Goal: Task Accomplishment & Management: Use online tool/utility

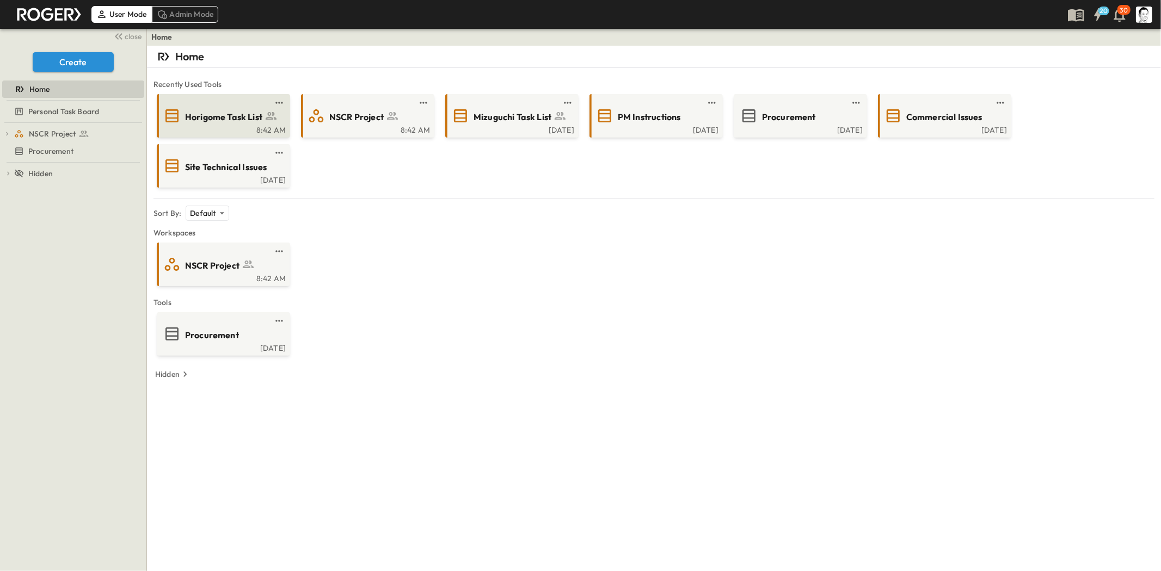
click at [224, 125] on div "8:42 AM" at bounding box center [222, 129] width 127 height 9
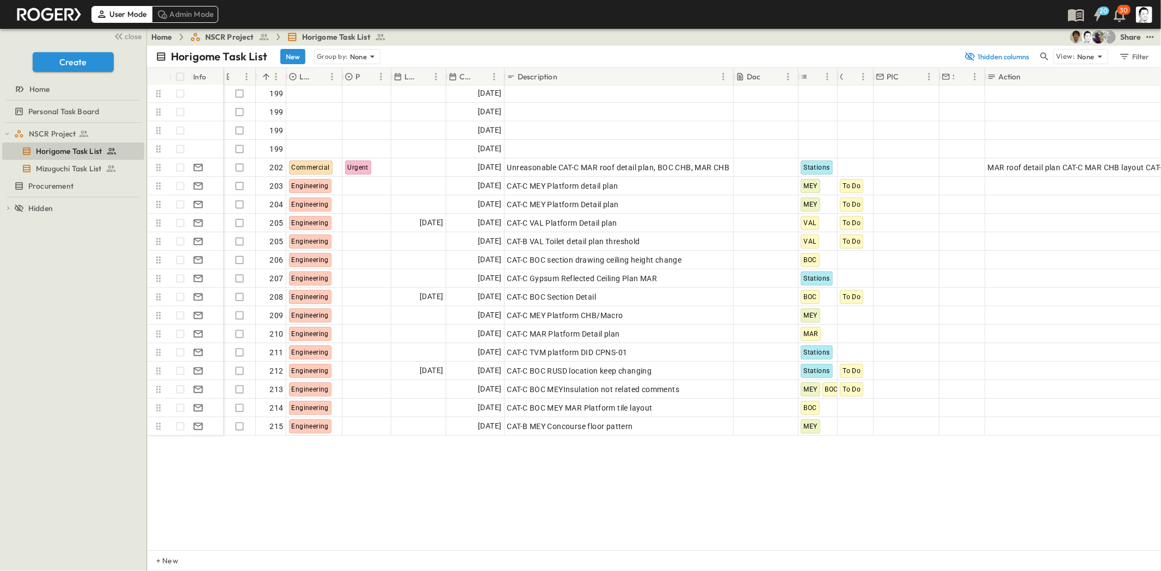
scroll to position [3224, 0]
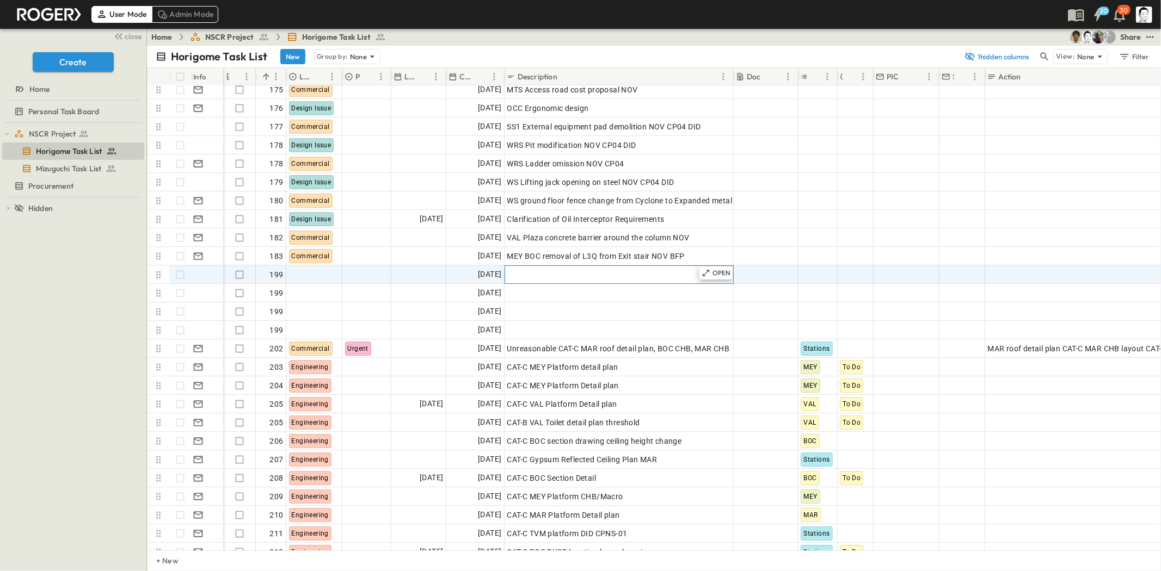
click at [539, 280] on div "Add Description" at bounding box center [619, 274] width 224 height 15
click at [714, 275] on p "OPEN" at bounding box center [721, 273] width 18 height 9
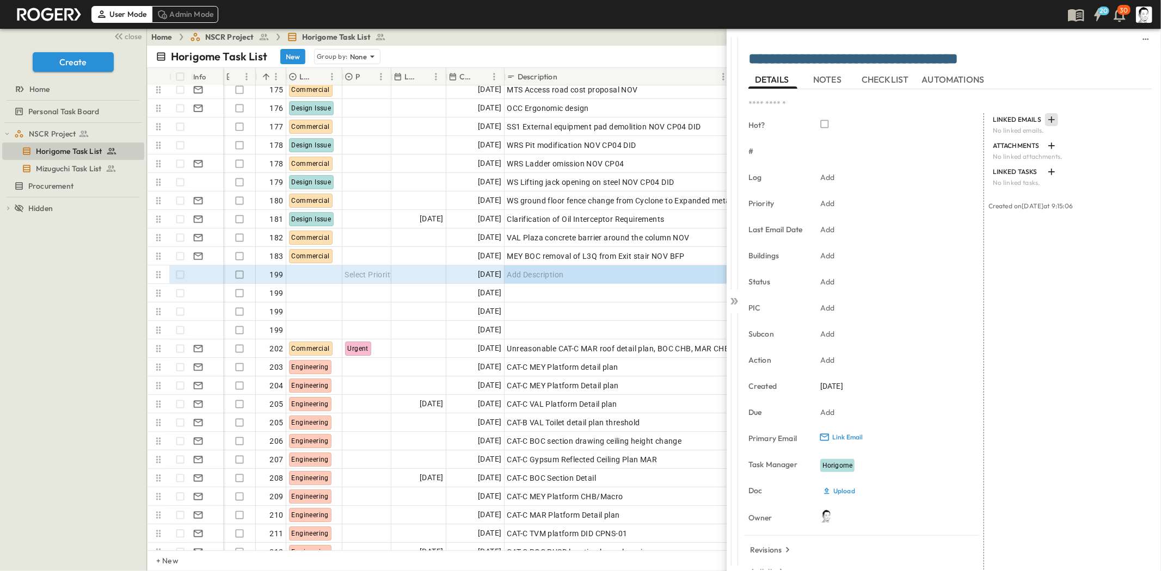
type textarea "**********"
click at [1048, 120] on icon "button" at bounding box center [1051, 119] width 7 height 7
click at [1053, 144] on p "Link Existing Email" at bounding box center [1077, 149] width 73 height 11
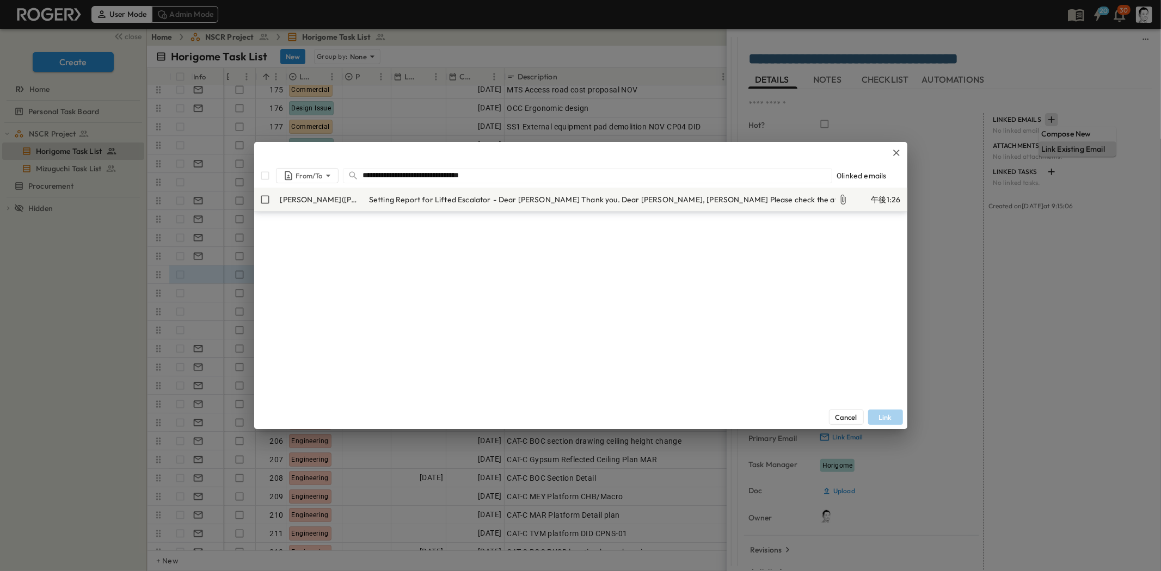
type input "**********"
click at [316, 205] on p "[PERSON_NAME]([PERSON_NAME])" at bounding box center [320, 199] width 80 height 11
click at [884, 416] on button "Link" at bounding box center [885, 417] width 35 height 15
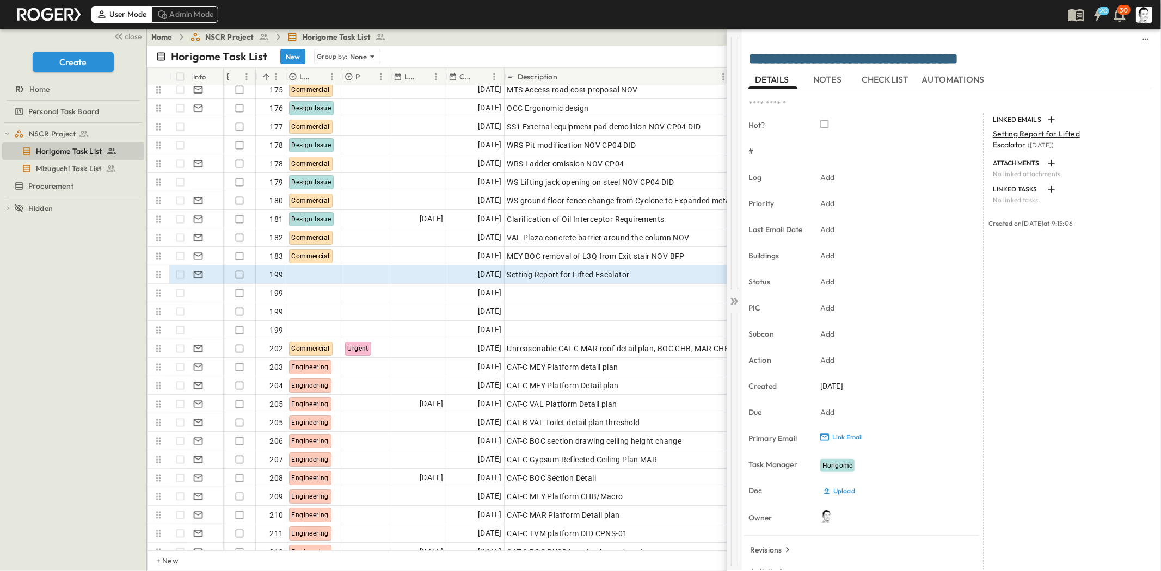
click at [733, 300] on icon at bounding box center [732, 301] width 4 height 7
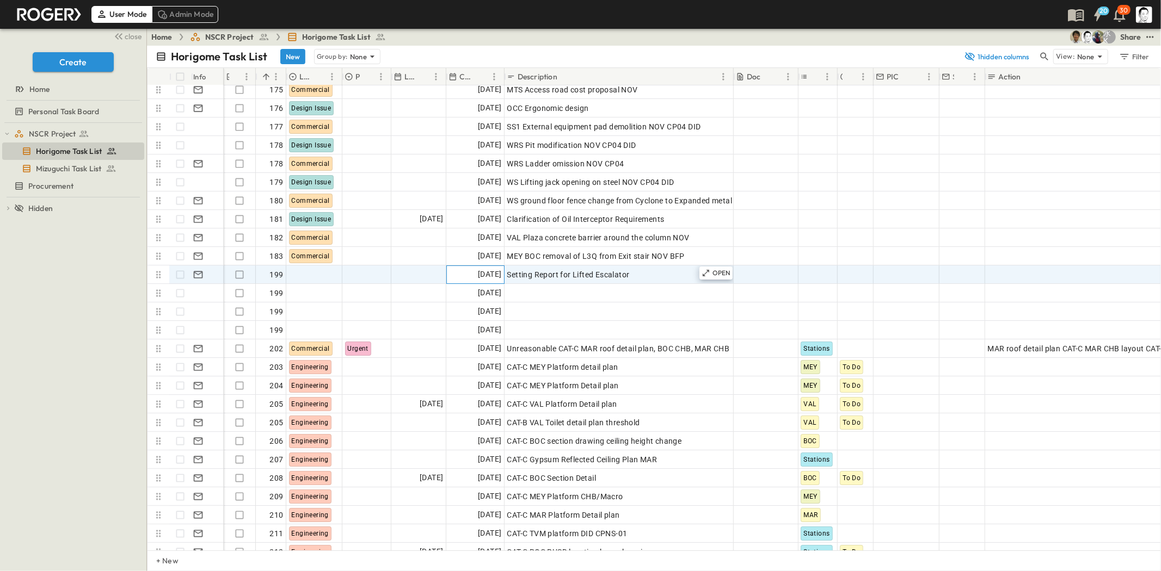
click at [482, 270] on span "[DATE]" at bounding box center [489, 274] width 23 height 13
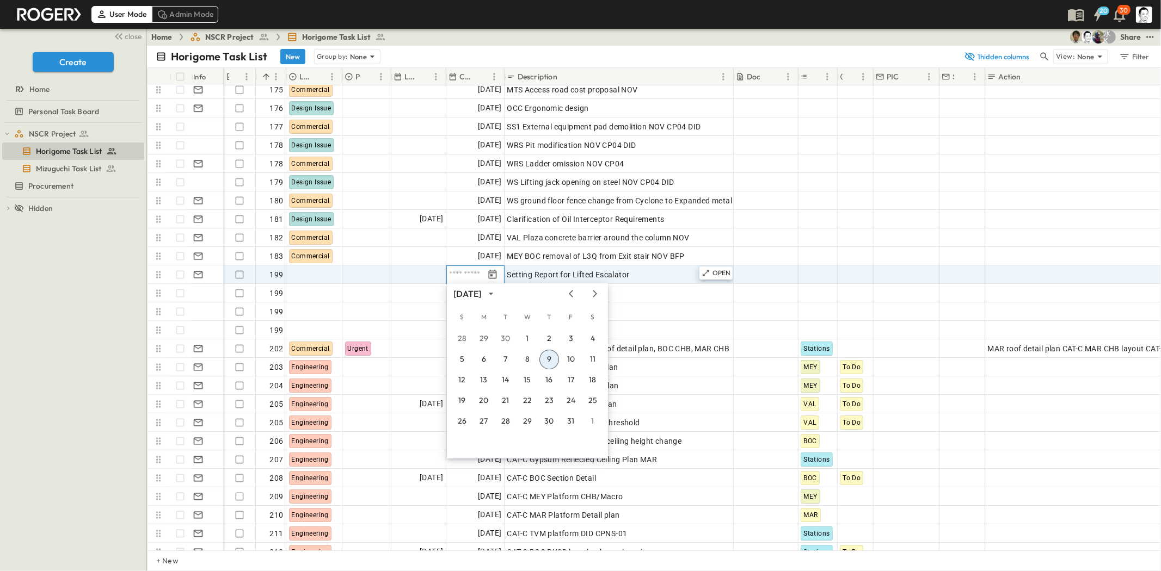
click at [553, 353] on button "9" at bounding box center [549, 360] width 20 height 20
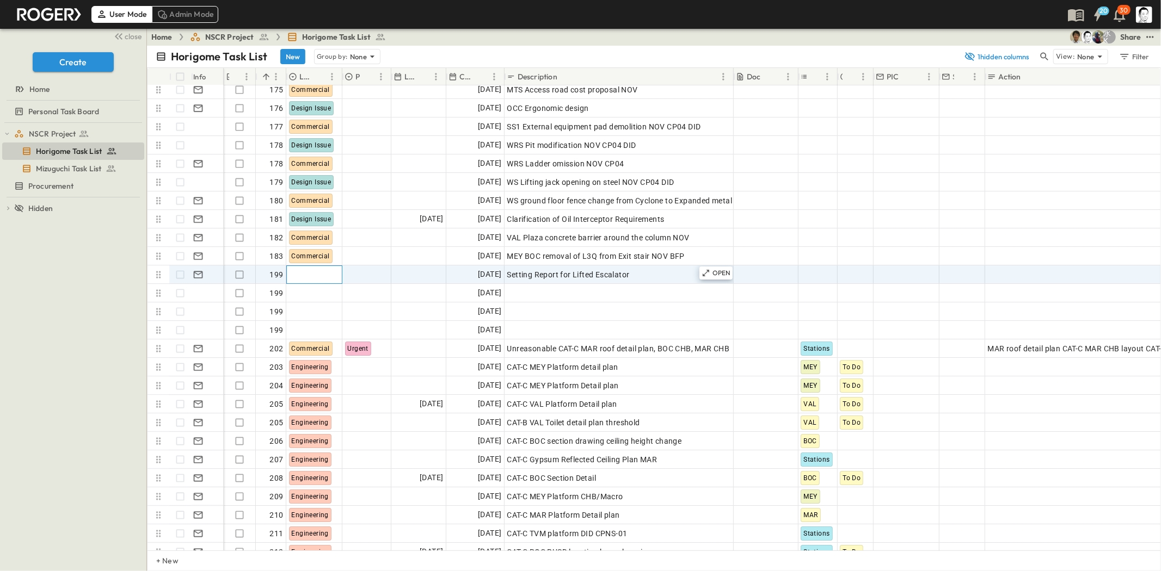
click at [314, 275] on div at bounding box center [314, 274] width 55 height 17
click at [314, 313] on span "Engineering" at bounding box center [322, 310] width 36 height 9
click at [281, 273] on span "199" at bounding box center [276, 274] width 14 height 11
type input "***"
click at [556, 276] on span "Setting Report for Lifted Escalator" at bounding box center [568, 274] width 122 height 11
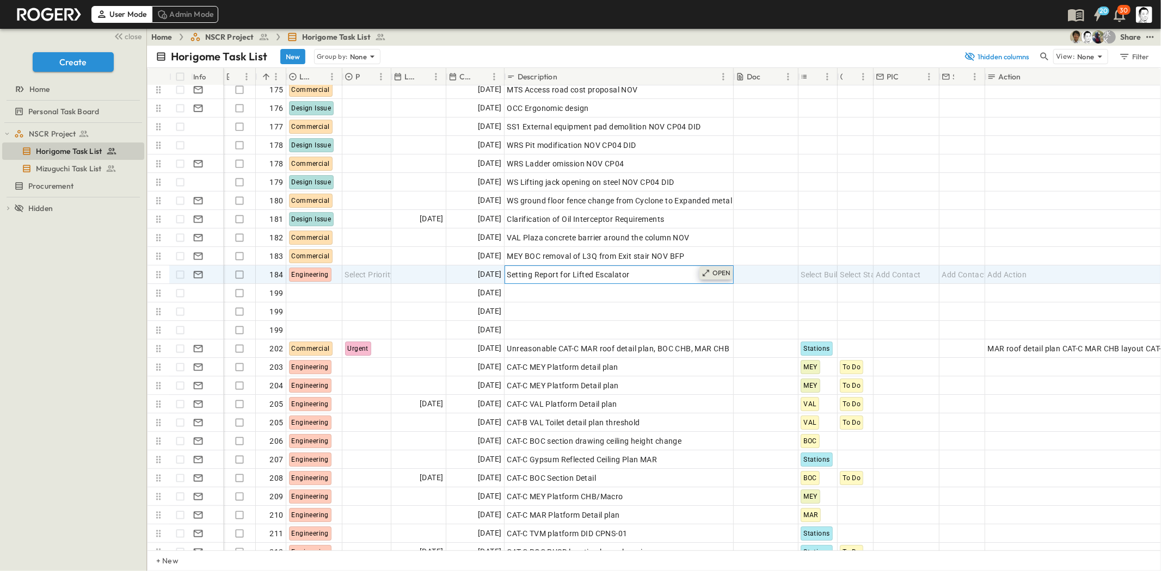
click at [715, 269] on p "OPEN" at bounding box center [721, 273] width 18 height 9
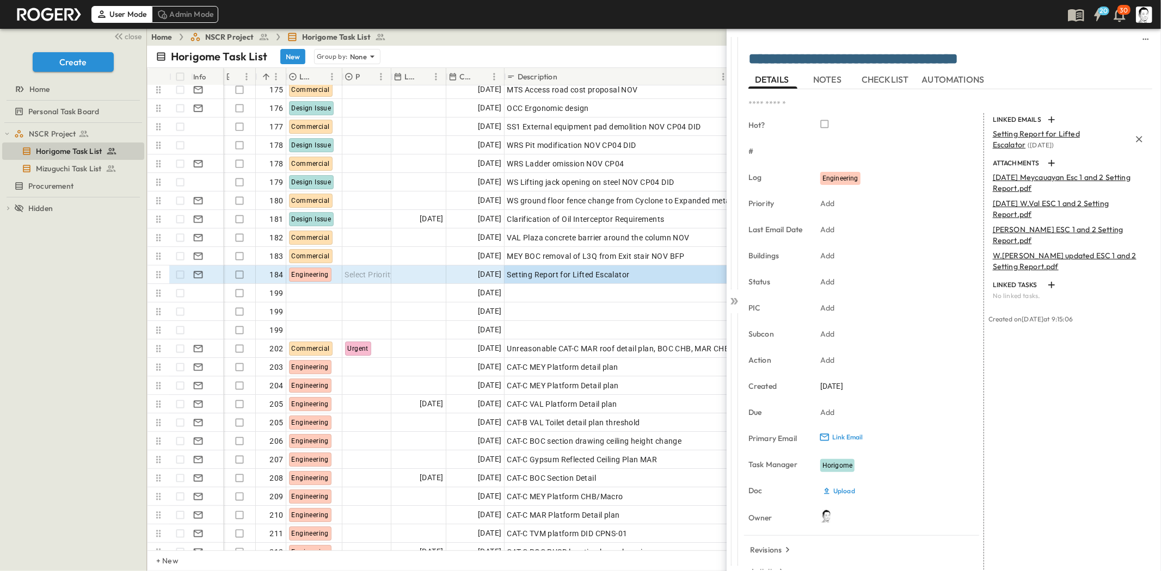
click at [1006, 138] on span "Setting Report for Lifted Escalator" at bounding box center [1035, 139] width 87 height 21
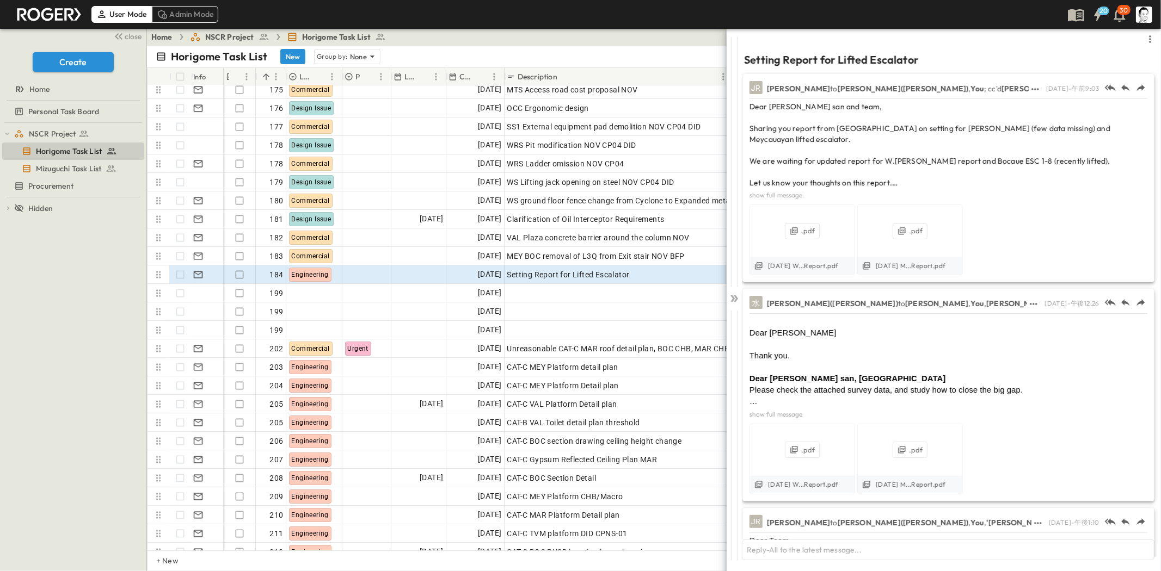
scroll to position [422, 0]
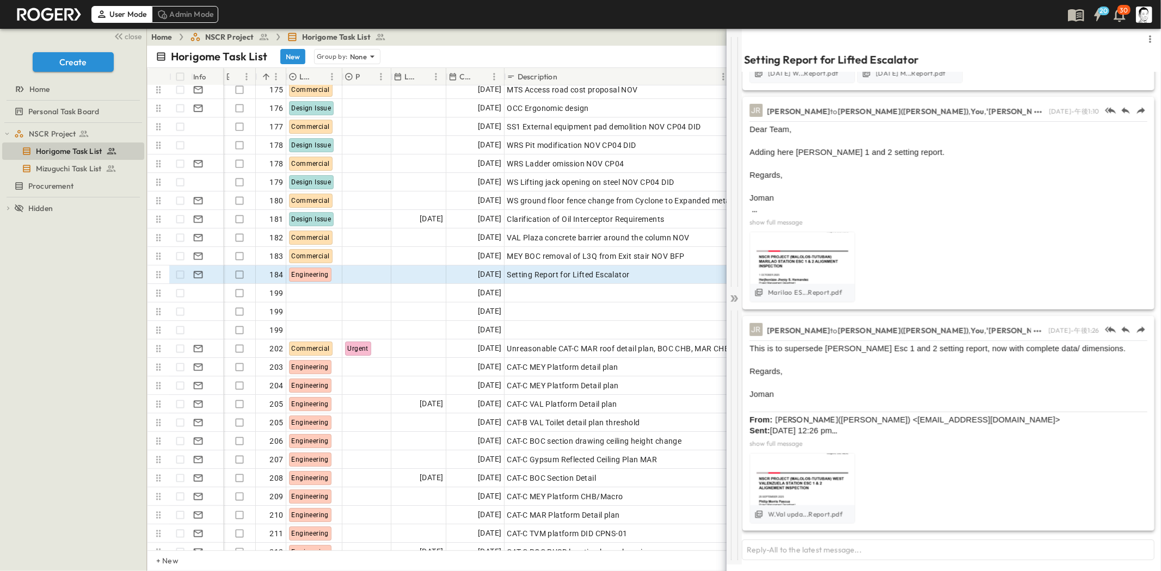
click at [738, 292] on div at bounding box center [733, 296] width 15 height 536
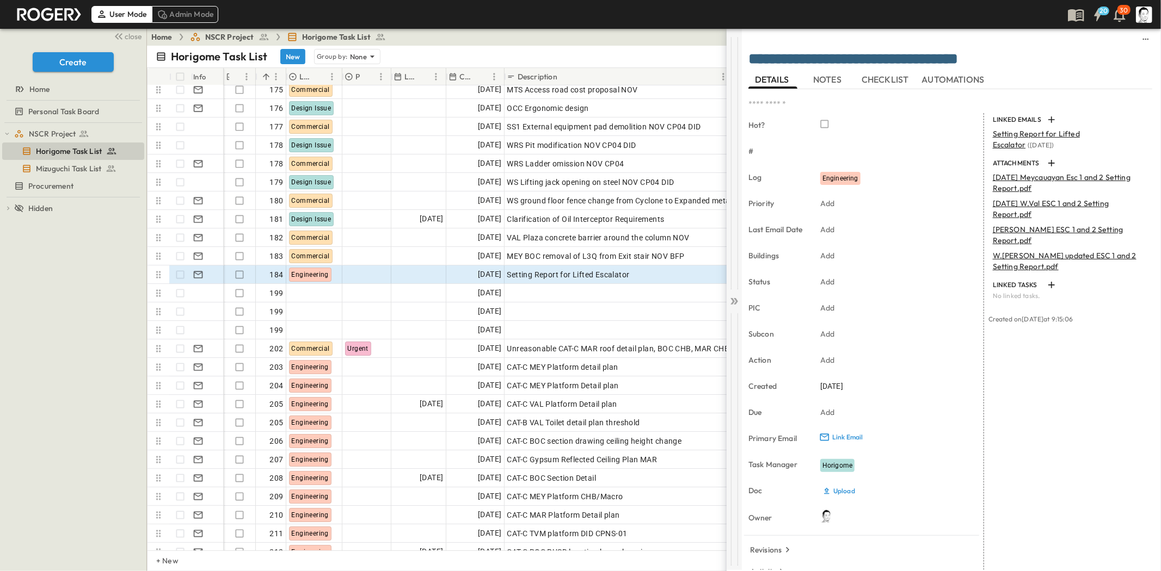
click at [735, 296] on icon at bounding box center [734, 301] width 11 height 11
